Goal: Communication & Community: Answer question/provide support

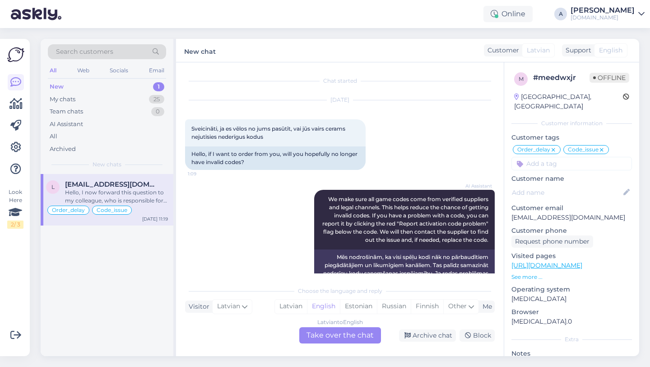
scroll to position [23910, 0]
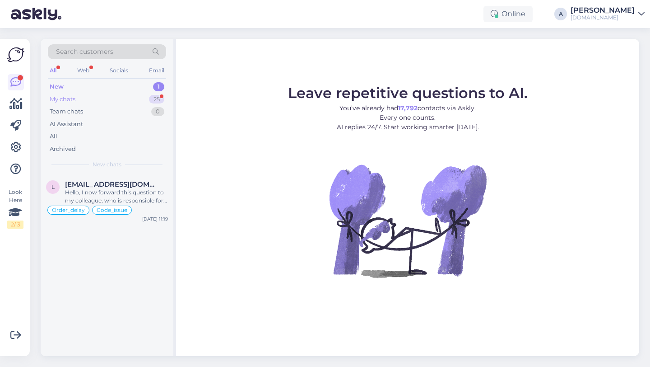
click at [150, 98] on div "25" at bounding box center [156, 99] width 15 height 9
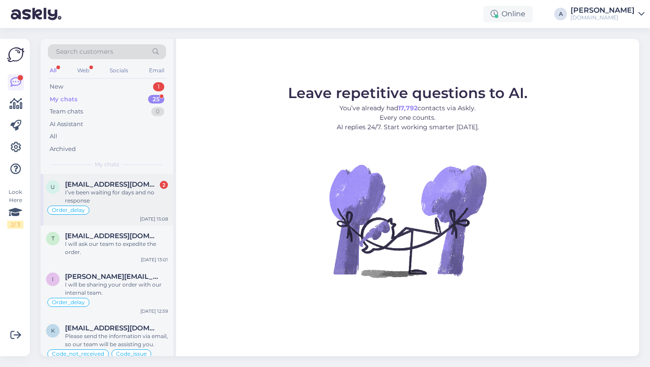
click at [133, 201] on div "I’ve been waiting for days and no response" at bounding box center [116, 196] width 103 height 16
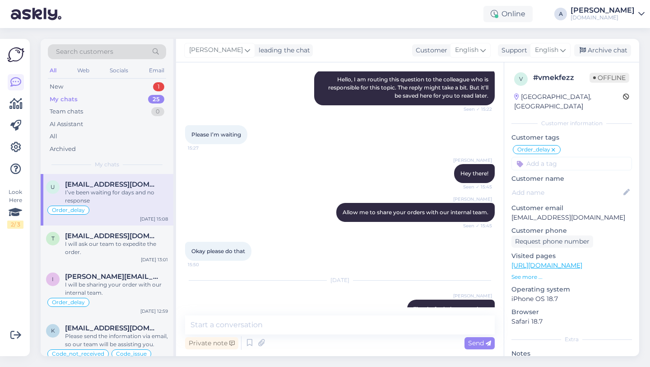
scroll to position [852, 0]
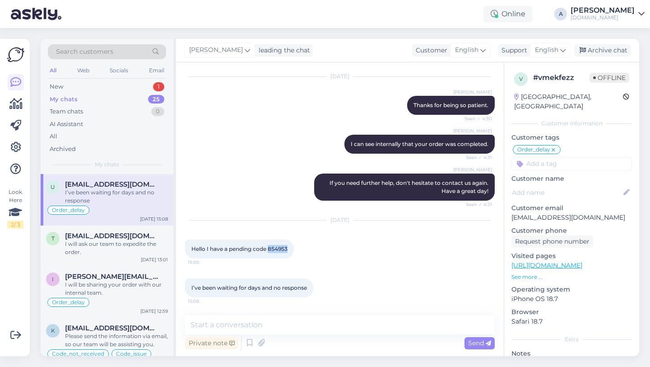
drag, startPoint x: 289, startPoint y: 248, endPoint x: 270, endPoint y: 248, distance: 19.0
click at [270, 248] on div "Hello I have a pending code 854953 15:08" at bounding box center [239, 248] width 109 height 19
copy span "854953"
click at [228, 321] on textarea at bounding box center [340, 324] width 310 height 19
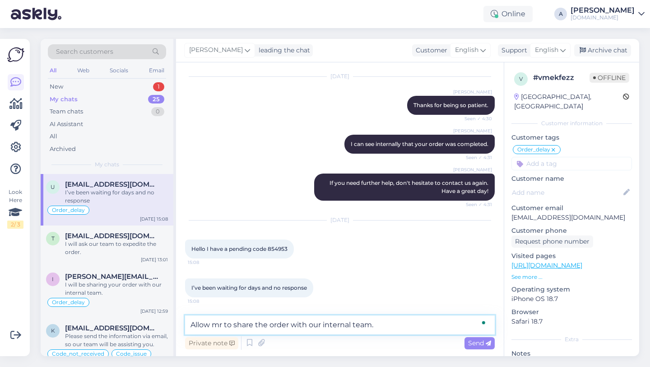
type textarea "Allow mr to share the order with our internal team."
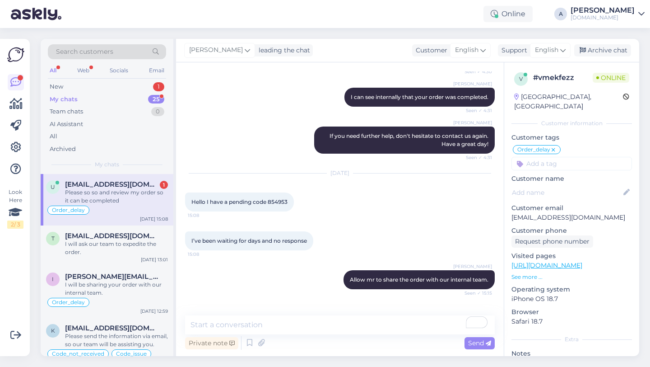
scroll to position [929, 0]
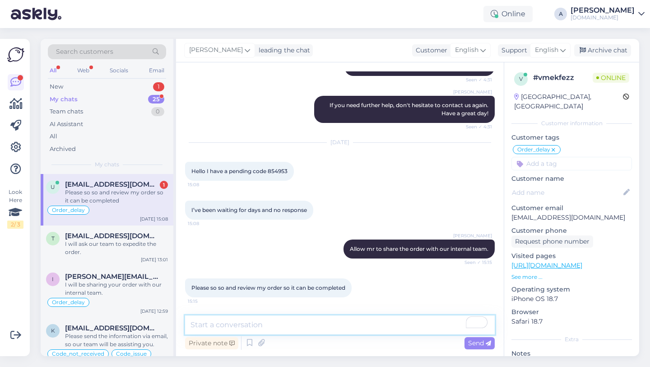
click at [283, 326] on textarea "To enrich screen reader interactions, please activate Accessibility in Grammarl…" at bounding box center [340, 324] width 310 height 19
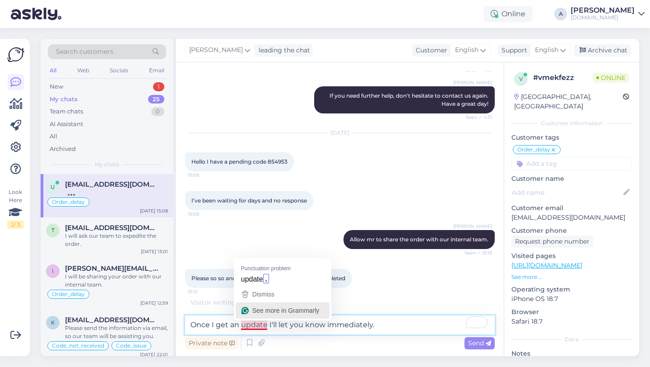
scroll to position [968, 0]
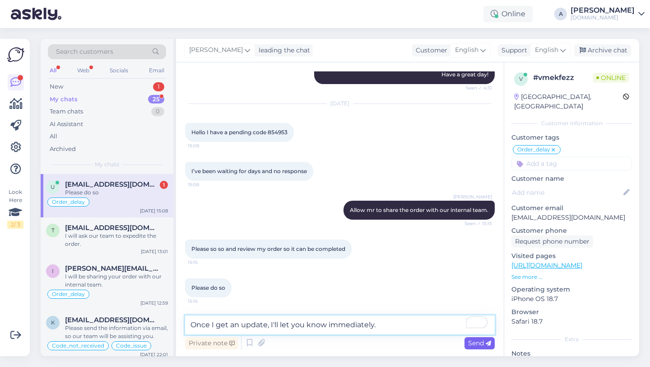
type textarea "Once I get an update, I'll let you know immediately."
click at [471, 342] on span "Send" at bounding box center [479, 343] width 23 height 8
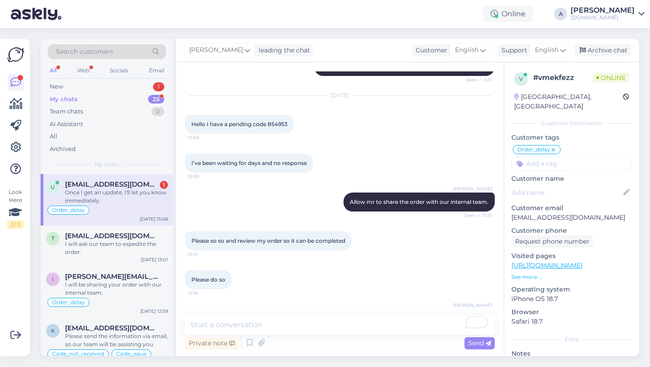
scroll to position [1007, 0]
